Goal: Task Accomplishment & Management: Manage account settings

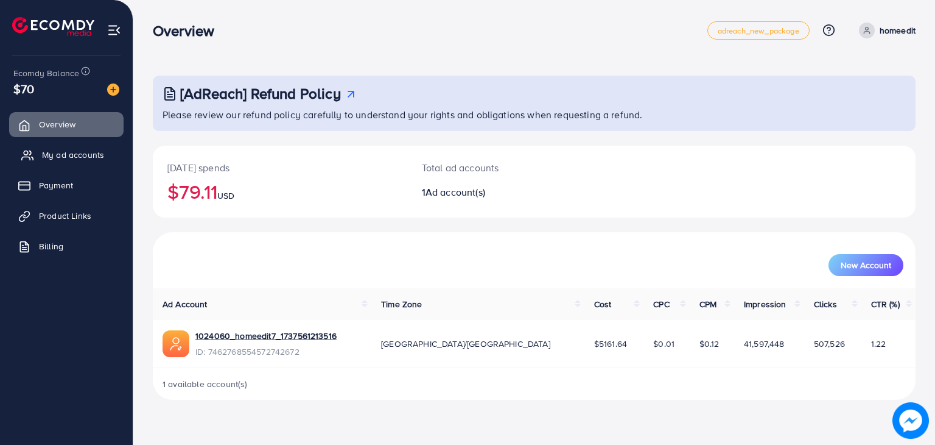
click at [71, 158] on span "My ad accounts" at bounding box center [73, 155] width 62 height 12
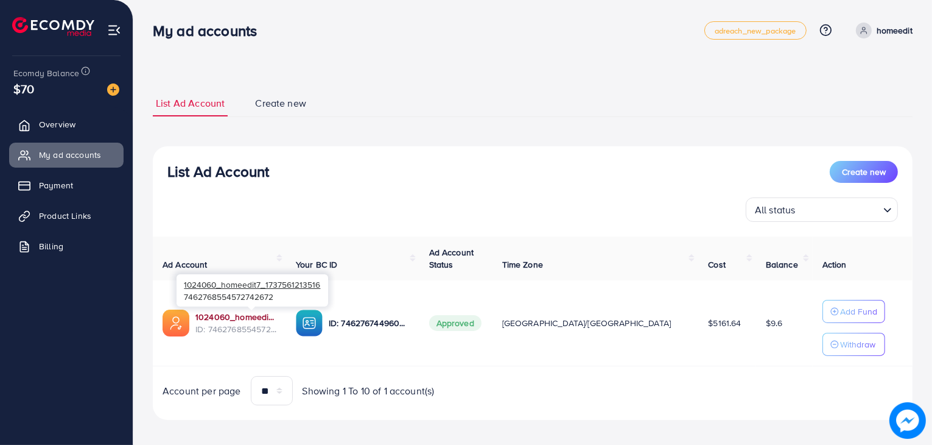
click at [237, 317] on link "1024060_homeedit7_1737561213516" at bounding box center [235, 317] width 81 height 12
